Goal: Find specific page/section: Find specific page/section

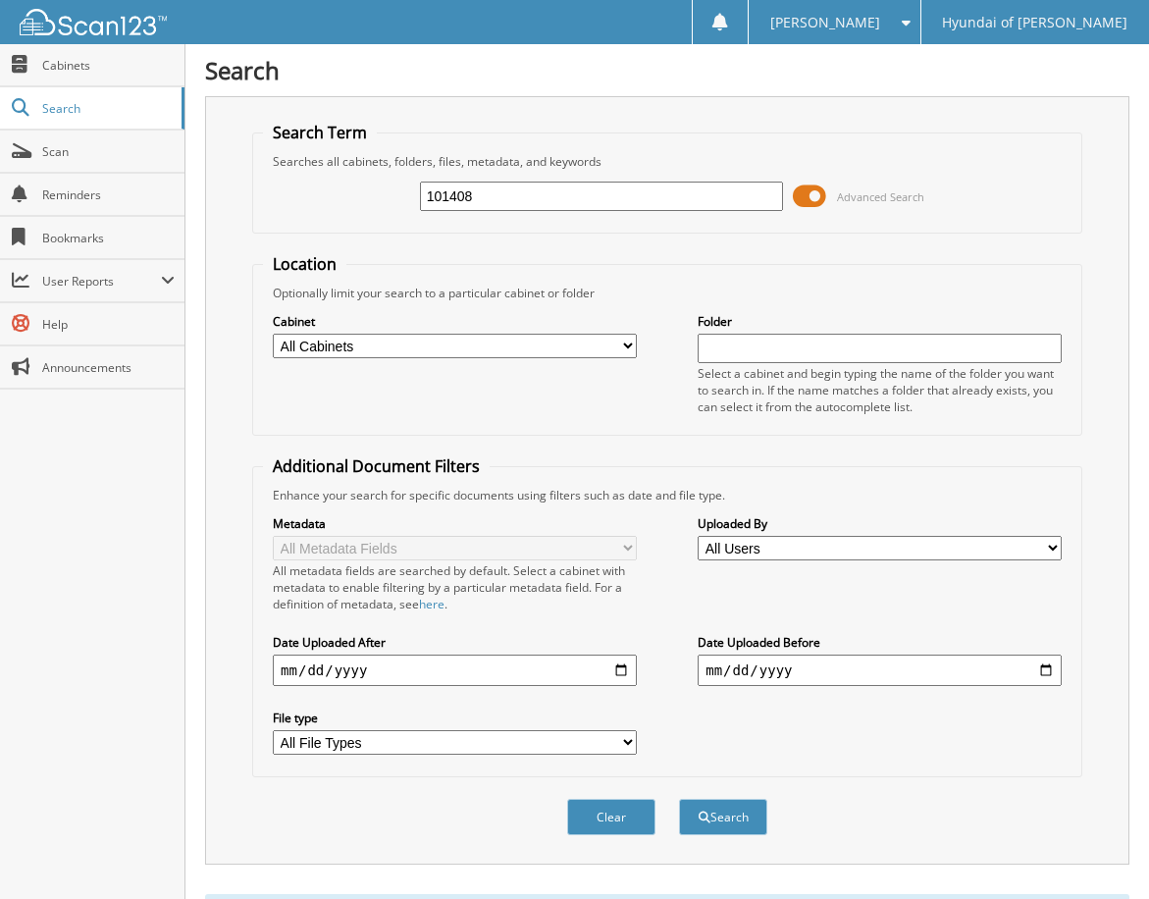
drag, startPoint x: 522, startPoint y: 204, endPoint x: 427, endPoint y: 221, distance: 96.7
click at [427, 221] on div "101408 Advanced Search" at bounding box center [667, 196] width 809 height 53
type input "102136"
click at [679, 799] on button "Search" at bounding box center [723, 817] width 88 height 36
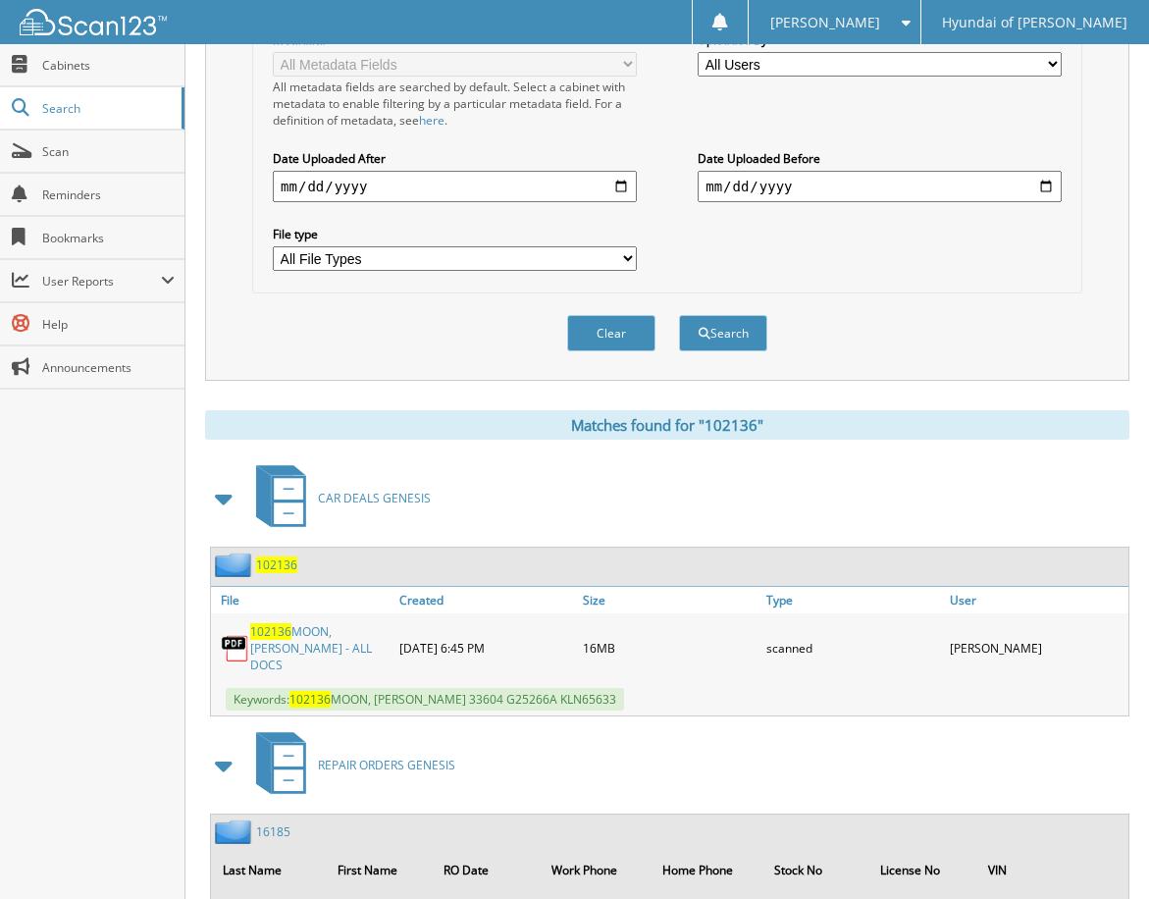
scroll to position [491, 0]
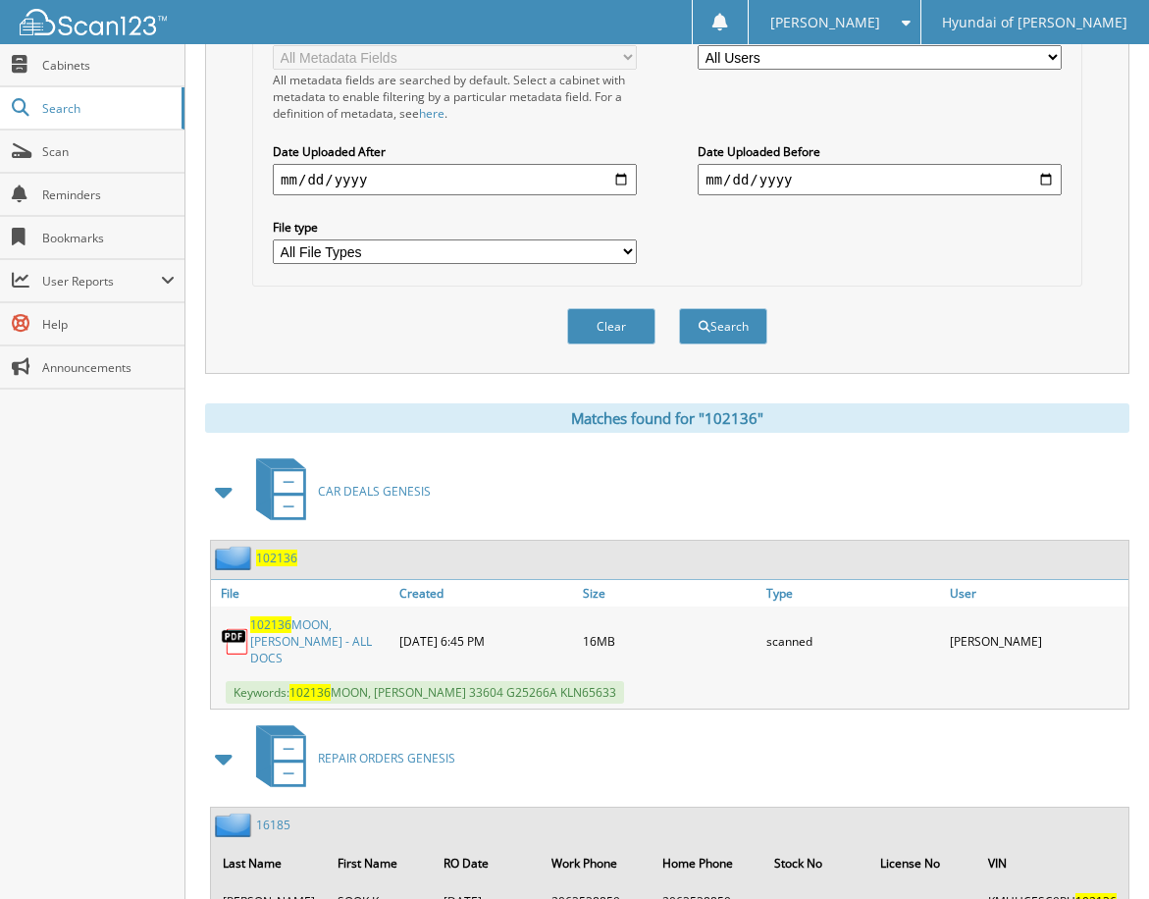
click at [316, 621] on link "102136 MOON, KIMOK - ALL DOCS" at bounding box center [319, 641] width 139 height 50
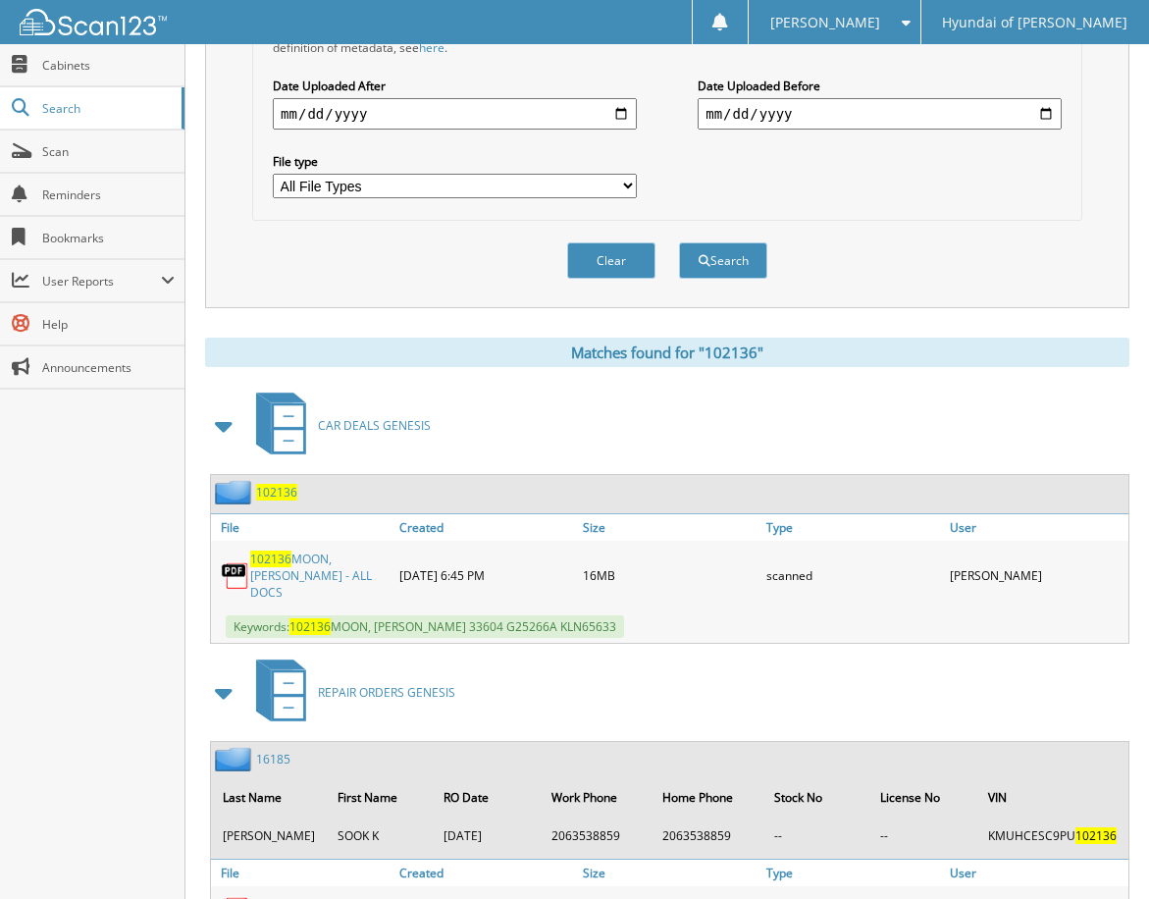
scroll to position [589, 0]
